Goal: Communication & Community: Share content

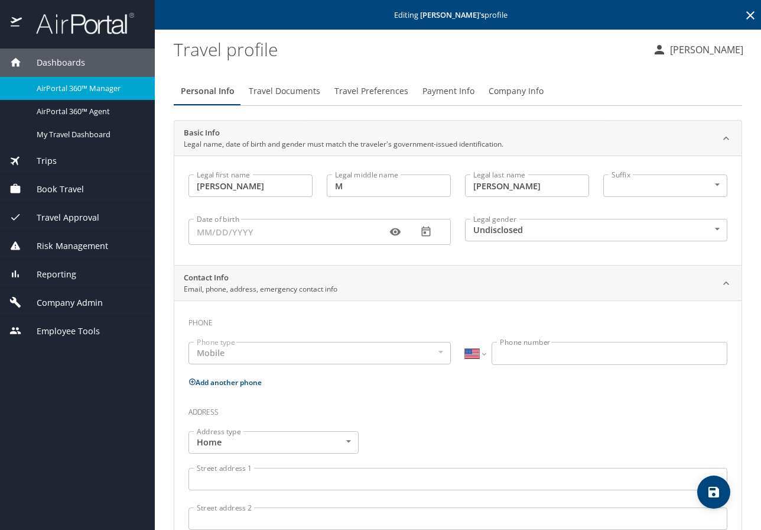
select select "US"
click at [52, 57] on span "Dashboards" at bounding box center [53, 62] width 63 height 13
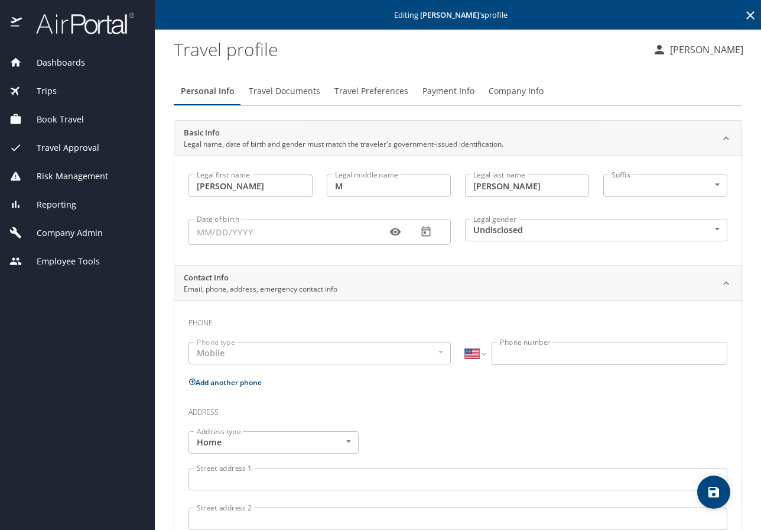
click at [52, 57] on span "Dashboards" at bounding box center [53, 62] width 63 height 13
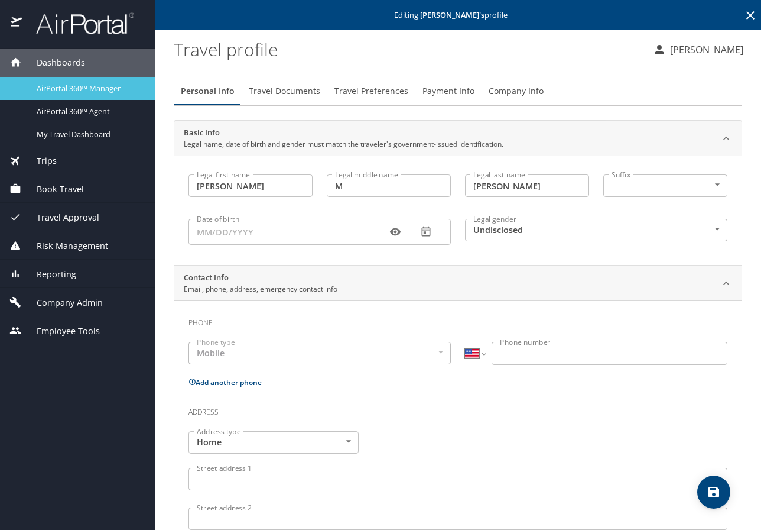
click at [69, 82] on div "AirPortal 360™ Manager" at bounding box center [77, 89] width 136 height 14
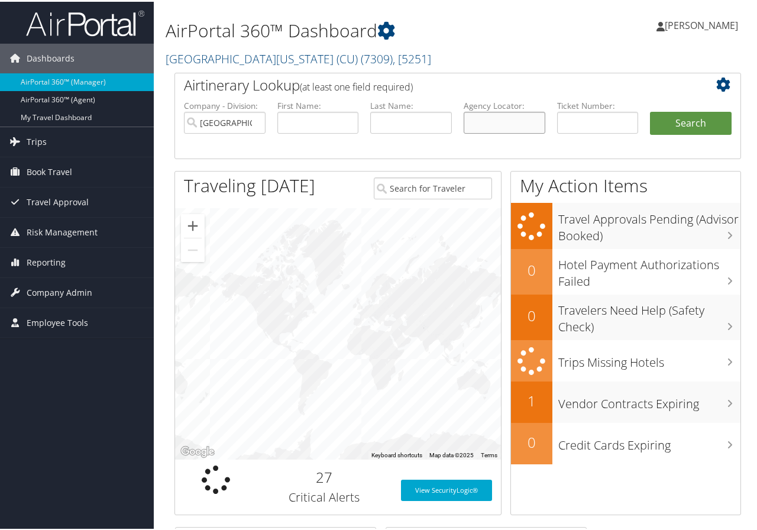
click at [501, 121] on input "text" at bounding box center [505, 121] width 82 height 22
type input "d5rs38"
click at [686, 119] on button "Search" at bounding box center [691, 122] width 82 height 24
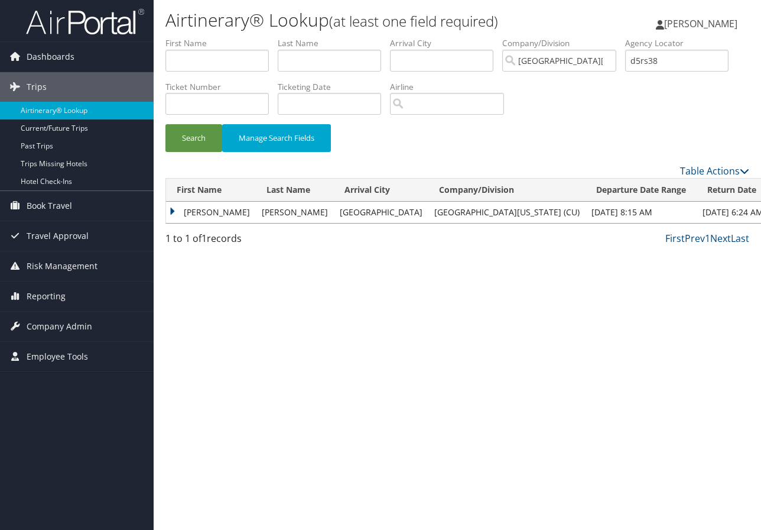
click at [211, 212] on td "STEPHANIE" at bounding box center [211, 212] width 90 height 21
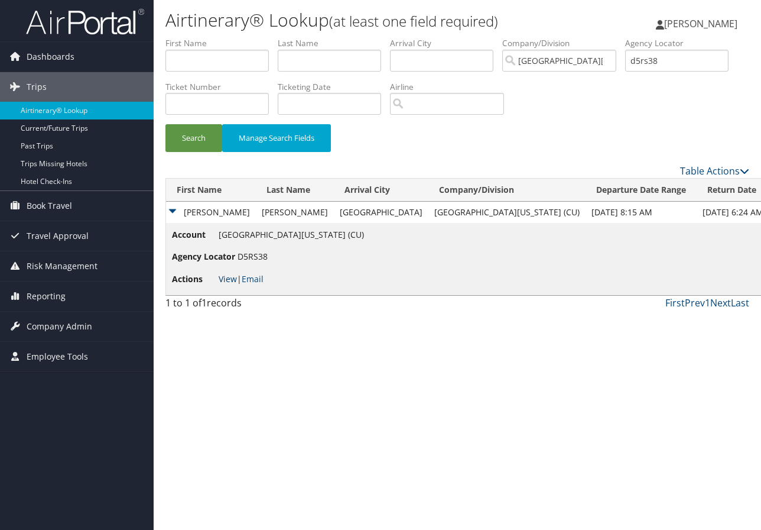
click at [223, 276] on link "View" at bounding box center [228, 278] width 18 height 11
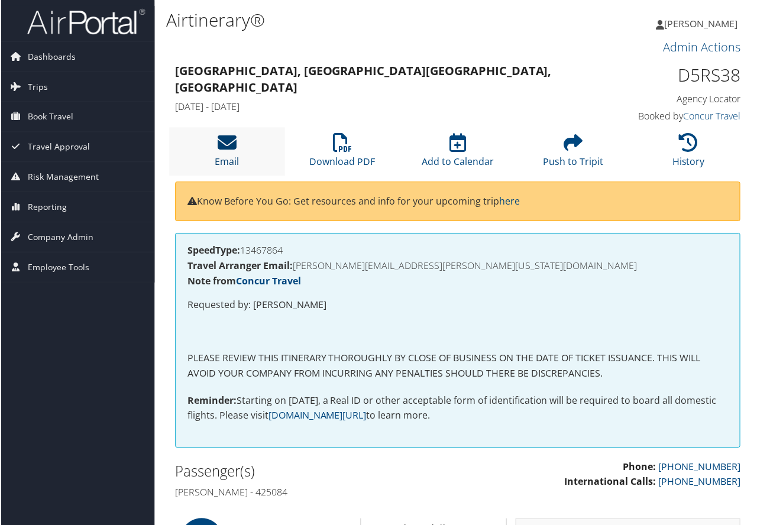
click at [226, 148] on icon at bounding box center [226, 143] width 19 height 19
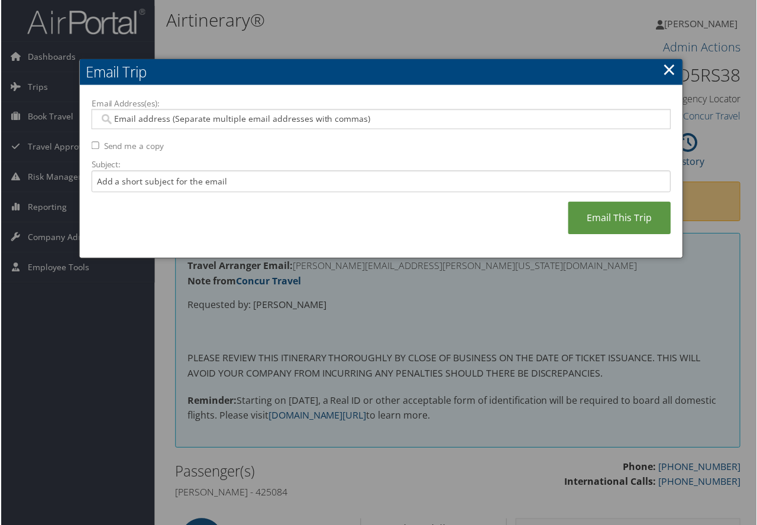
click at [129, 111] on div at bounding box center [380, 119] width 581 height 20
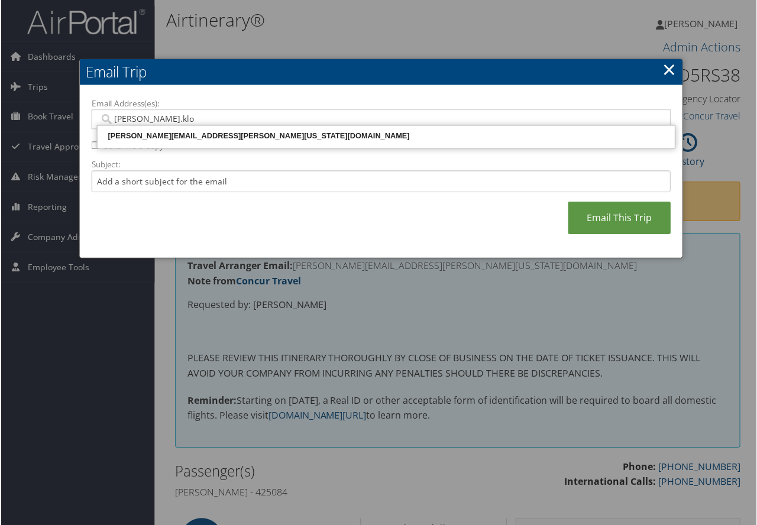
type input "casey.klop"
click at [201, 135] on div "CASEY.KLOPP@COLORADO.EDU" at bounding box center [385, 137] width 575 height 12
type input "CASEY.KLOPP@COLORADO.EDU"
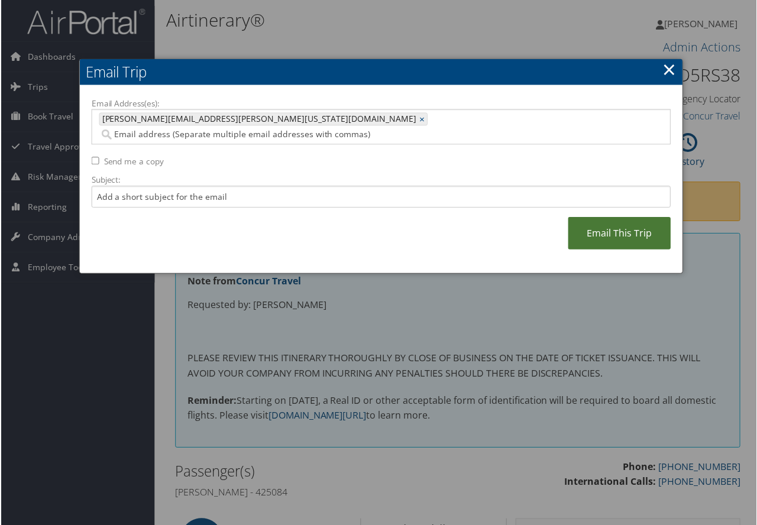
click at [612, 223] on link "Email This Trip" at bounding box center [619, 234] width 103 height 33
